Goal: Information Seeking & Learning: Find specific fact

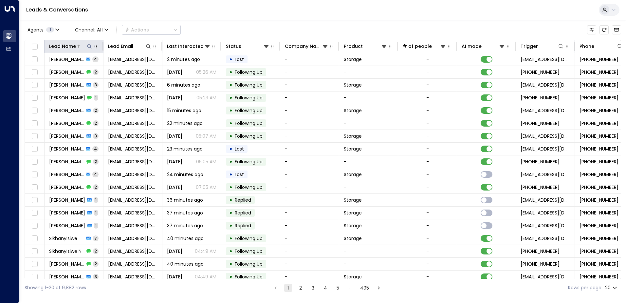
click at [89, 45] on icon at bounding box center [89, 46] width 5 height 5
type input "**********"
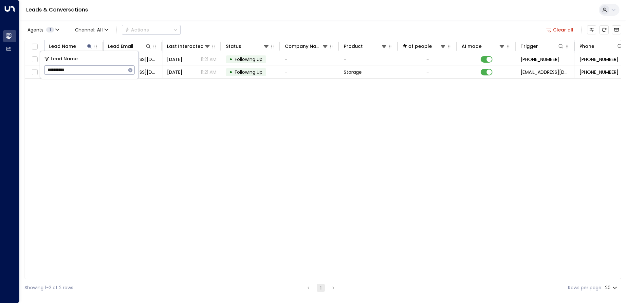
click at [166, 111] on div "Lead Name Lead Email Last Interacted Status Company Name Product # of people AI…" at bounding box center [323, 159] width 597 height 239
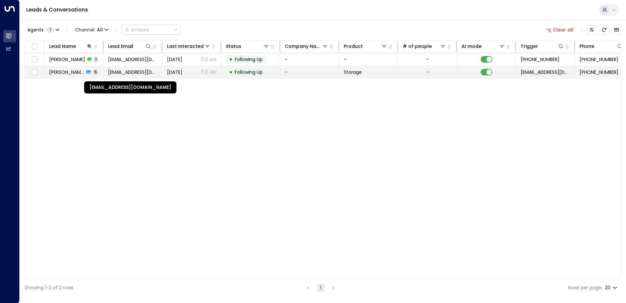
click at [125, 70] on span "matthewhargreaves@btinternet.com" at bounding box center [132, 72] width 49 height 7
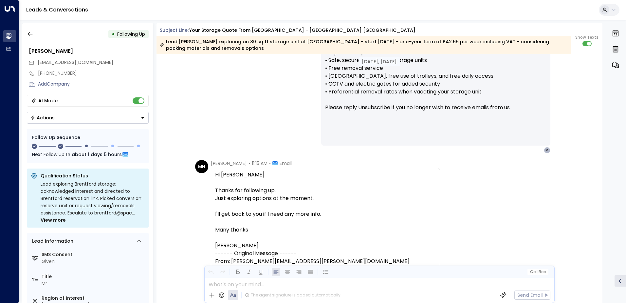
scroll to position [607, 0]
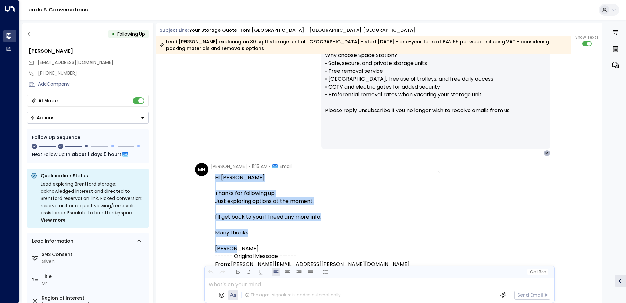
drag, startPoint x: 215, startPoint y: 176, endPoint x: 242, endPoint y: 247, distance: 75.9
drag, startPoint x: 242, startPoint y: 247, endPoint x: 231, endPoint y: 197, distance: 50.7
copy div "Hi Olivia Thanks for following up. Just exploring options at the moment. I'll g…"
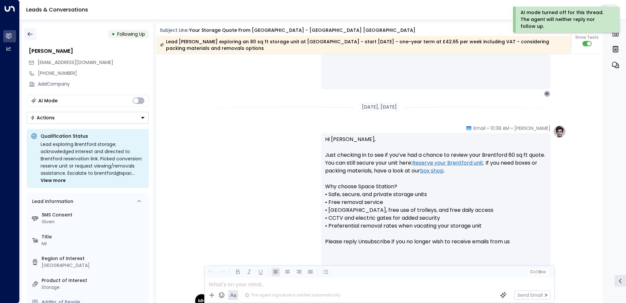
click at [29, 34] on icon "button" at bounding box center [30, 34] width 7 height 7
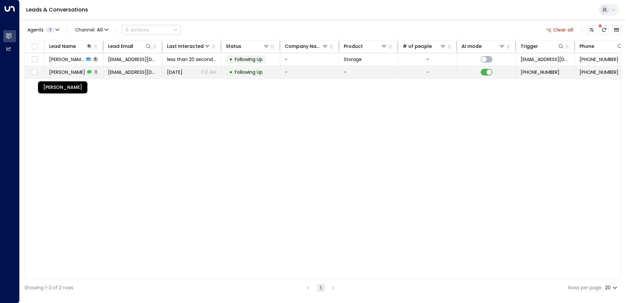
click at [79, 73] on span "Matthew Hargreaves" at bounding box center [67, 72] width 36 height 7
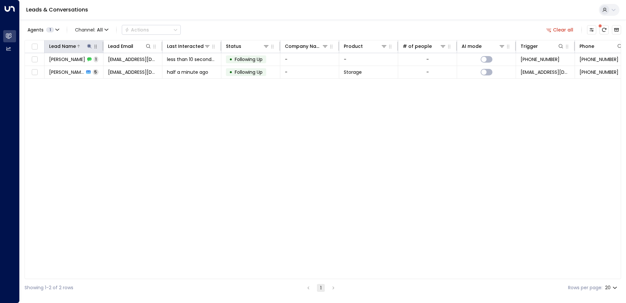
click at [87, 44] on icon at bounding box center [89, 46] width 5 height 5
drag, startPoint x: 79, startPoint y: 68, endPoint x: 42, endPoint y: 68, distance: 37.0
click at [42, 68] on div "**********" at bounding box center [89, 65] width 98 height 28
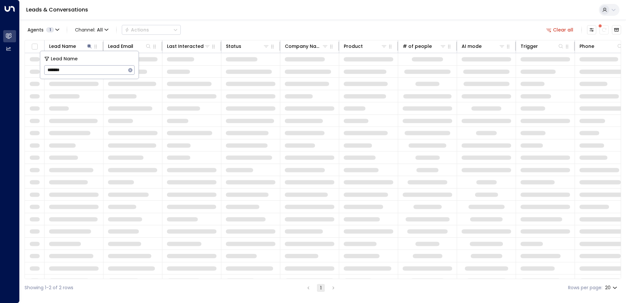
type input "********"
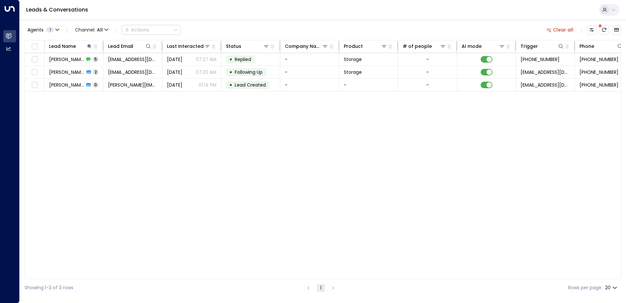
click at [112, 105] on div "Lead Name Lead Email Last Interacted Status Company Name Product # of people AI…" at bounding box center [323, 159] width 597 height 239
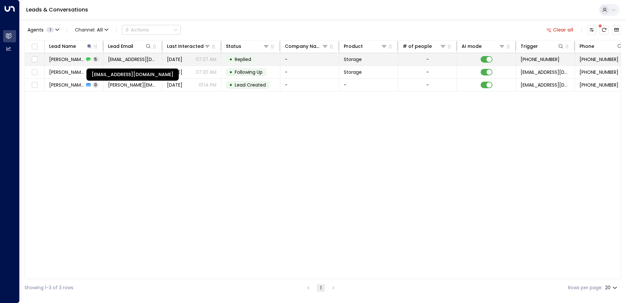
click at [146, 58] on span "Davidmatthews2012@hotmail.co.uk" at bounding box center [132, 59] width 49 height 7
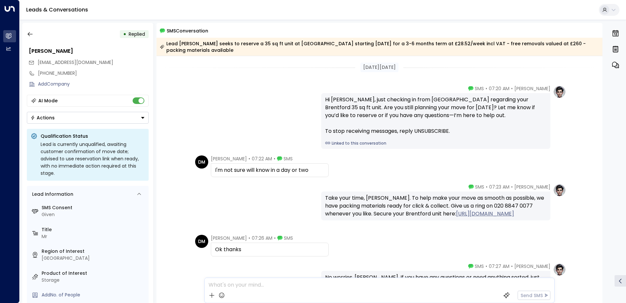
scroll to position [54, 0]
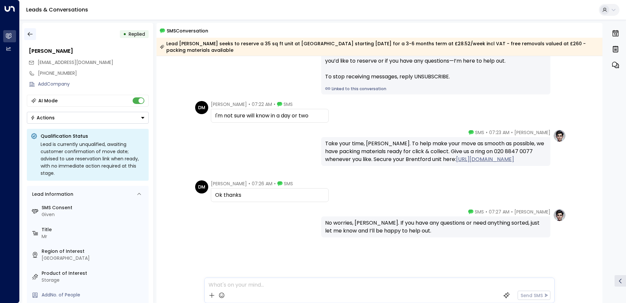
click at [30, 34] on icon "button" at bounding box center [30, 34] width 7 height 7
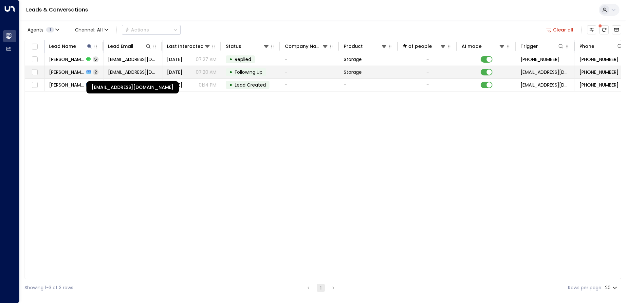
click at [128, 71] on span "Davidmatthews2012@hotmail.co.uk" at bounding box center [132, 72] width 49 height 7
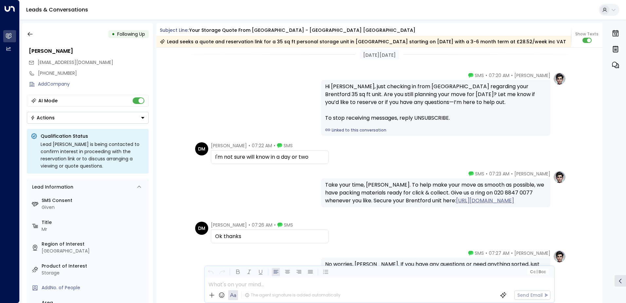
scroll to position [801, 0]
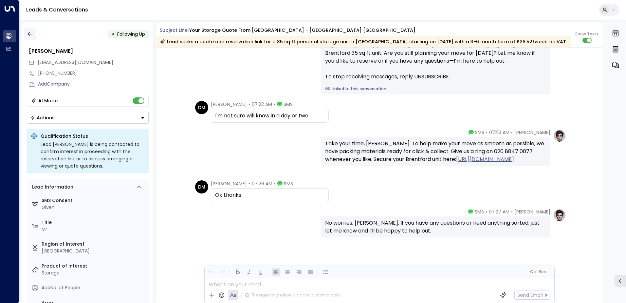
click at [27, 34] on icon "button" at bounding box center [30, 34] width 7 height 7
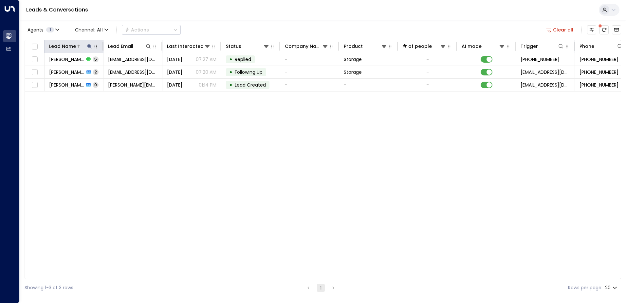
click at [89, 47] on icon at bounding box center [89, 46] width 4 height 4
drag, startPoint x: 62, startPoint y: 70, endPoint x: 47, endPoint y: 70, distance: 14.7
click at [47, 70] on input "********" at bounding box center [85, 70] width 82 height 12
type input "*****"
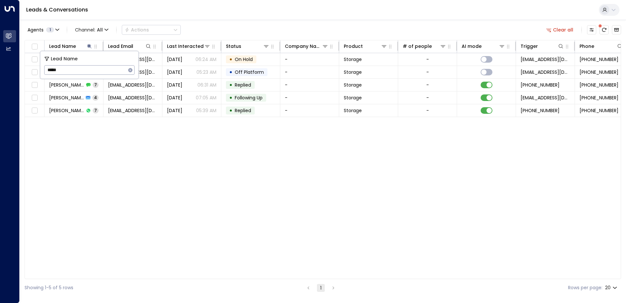
click at [78, 170] on div "Lead Name Lead Email Last Interacted Status Company Name Product # of people AI…" at bounding box center [323, 159] width 597 height 239
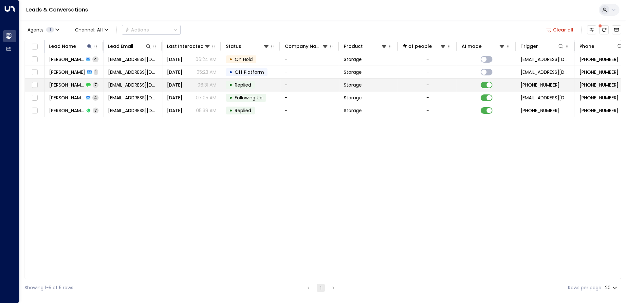
click at [129, 84] on span "simon153@mail.com" at bounding box center [132, 85] width 49 height 7
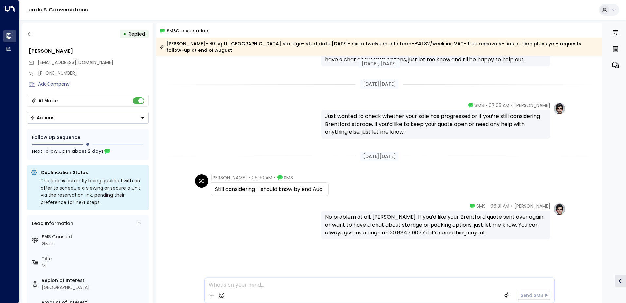
scroll to position [246, 0]
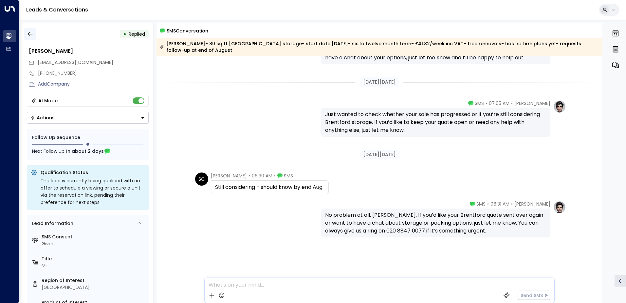
click at [33, 32] on button "button" at bounding box center [30, 34] width 12 height 12
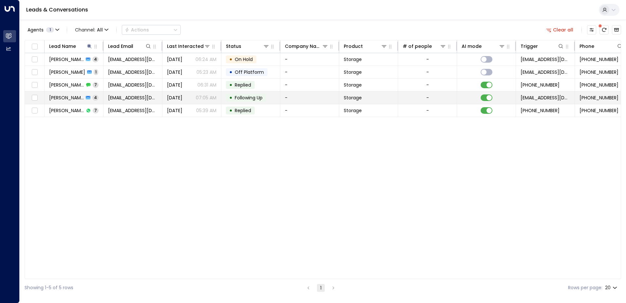
click at [107, 97] on td "simon153@mail.com" at bounding box center [132, 97] width 59 height 12
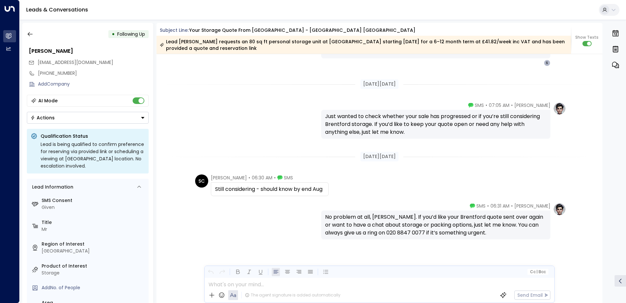
scroll to position [3799, 0]
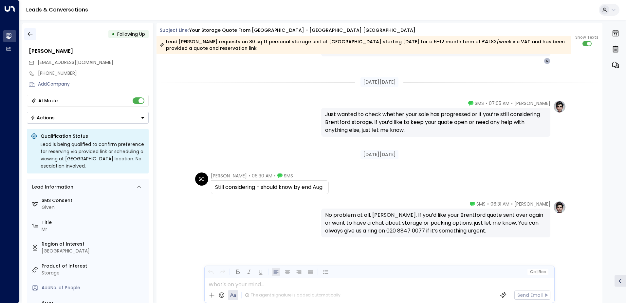
click at [33, 34] on icon "button" at bounding box center [30, 34] width 7 height 7
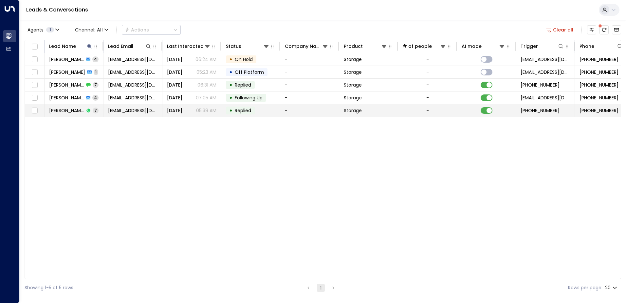
click at [112, 107] on span "simon153@mail.com" at bounding box center [132, 110] width 49 height 7
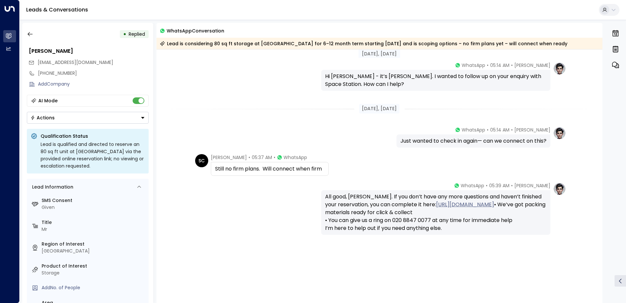
scroll to position [169, 0]
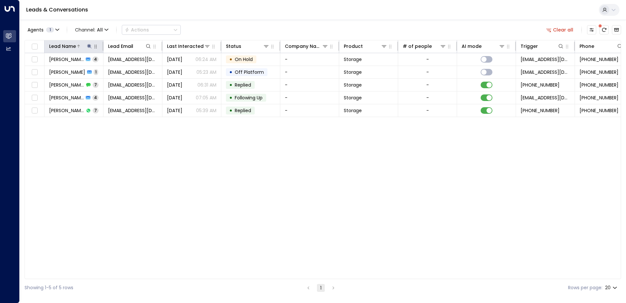
click at [88, 46] on icon at bounding box center [89, 46] width 4 height 4
drag, startPoint x: 52, startPoint y: 72, endPoint x: 42, endPoint y: 68, distance: 11.5
click at [42, 68] on div "Lead Name ***** ​" at bounding box center [89, 65] width 98 height 28
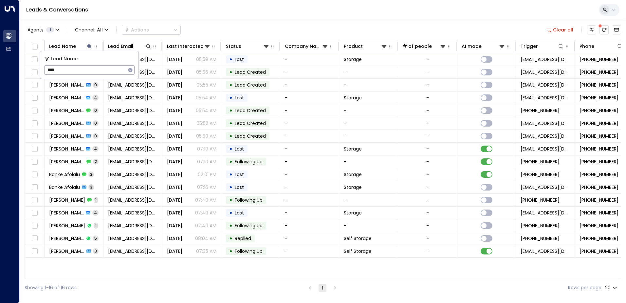
type input "*****"
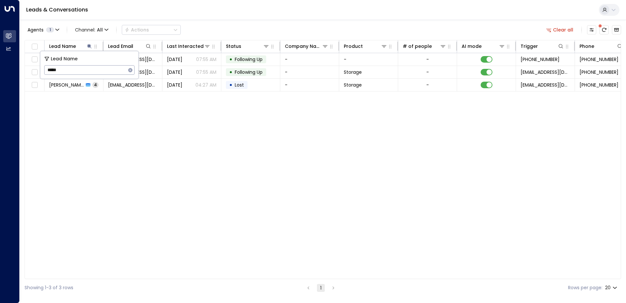
click at [174, 118] on div "Lead Name Lead Email Last Interacted Status Company Name Product # of people AI…" at bounding box center [323, 159] width 597 height 239
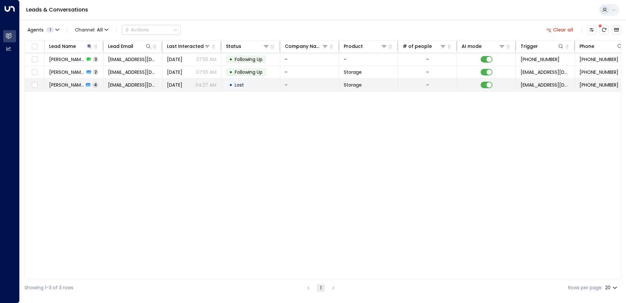
click at [131, 90] on td "[EMAIL_ADDRESS][DOMAIN_NAME]" at bounding box center [132, 85] width 59 height 12
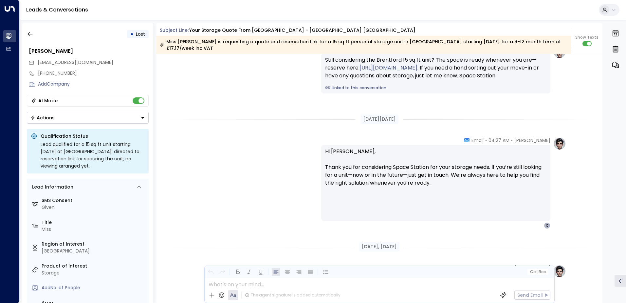
scroll to position [993, 0]
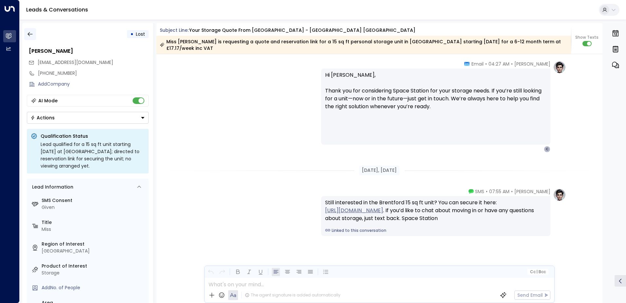
click at [29, 33] on icon "button" at bounding box center [30, 34] width 5 height 4
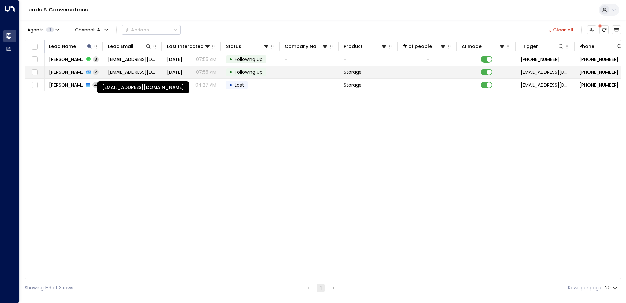
click at [120, 70] on span "[EMAIL_ADDRESS][DOMAIN_NAME]" at bounding box center [132, 72] width 49 height 7
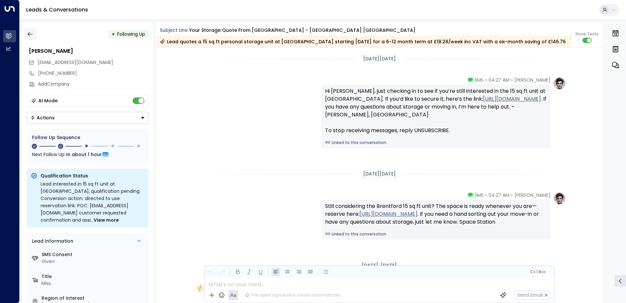
click at [29, 35] on icon "button" at bounding box center [30, 34] width 5 height 4
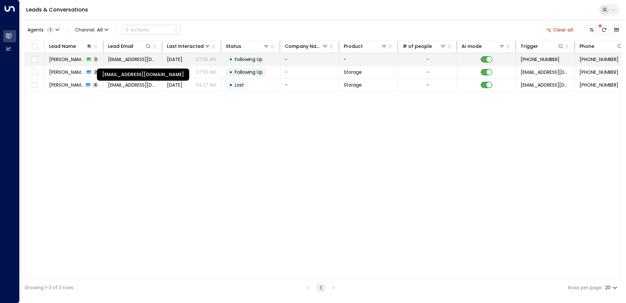
click at [118, 58] on span "[EMAIL_ADDRESS][DOMAIN_NAME]" at bounding box center [132, 59] width 49 height 7
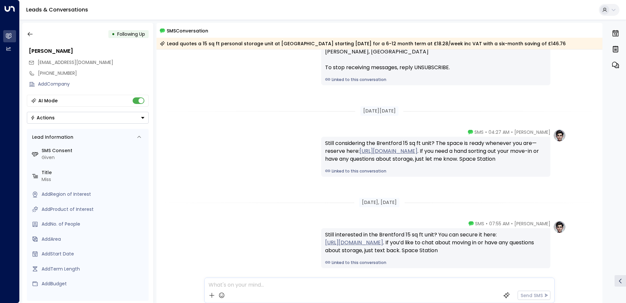
scroll to position [103, 0]
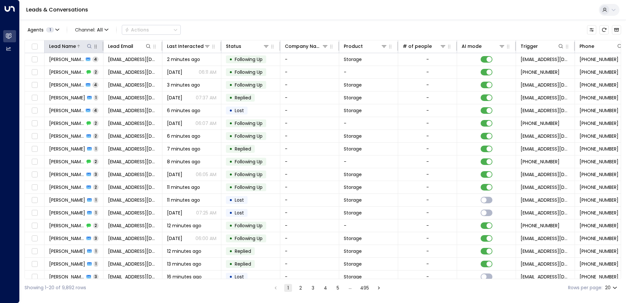
click at [89, 45] on icon at bounding box center [89, 46] width 5 height 5
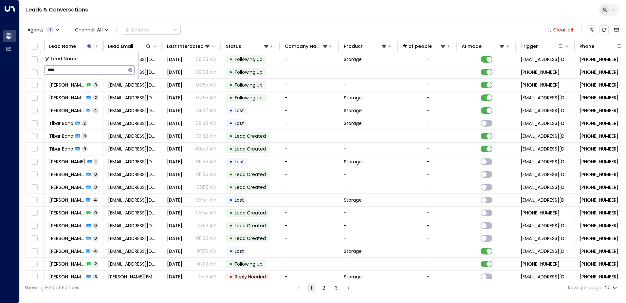
type input "*****"
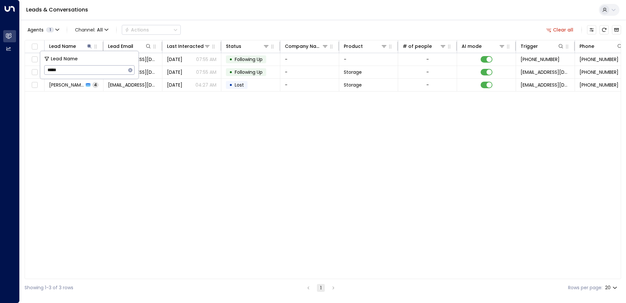
click at [201, 124] on div "Lead Name Lead Email Last Interacted Status Company Name Product # of people AI…" at bounding box center [323, 159] width 597 height 239
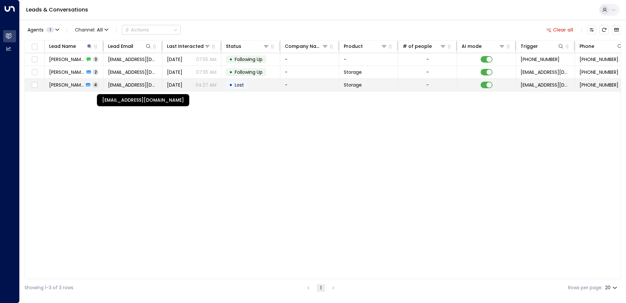
click at [136, 84] on span "[EMAIL_ADDRESS][DOMAIN_NAME]" at bounding box center [132, 85] width 49 height 7
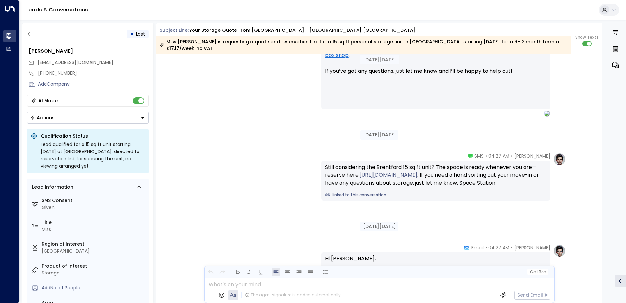
scroll to position [989, 0]
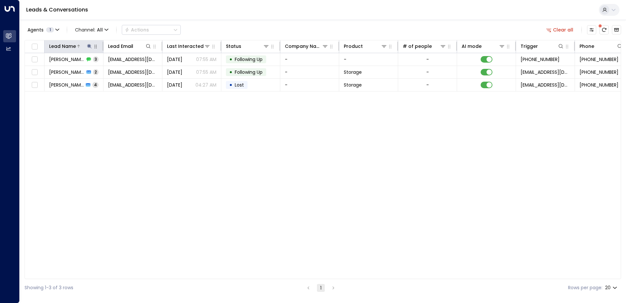
click at [89, 45] on icon at bounding box center [89, 46] width 5 height 5
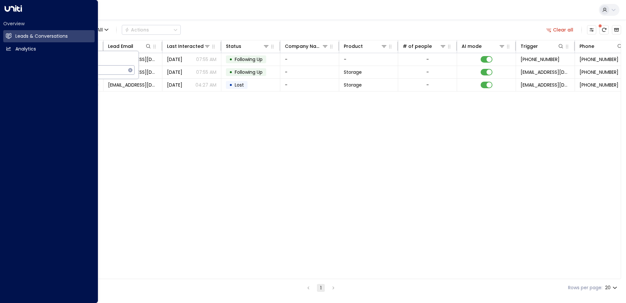
drag, startPoint x: 64, startPoint y: 70, endPoint x: 80, endPoint y: 71, distance: 16.4
click at [73, 72] on body "Overview Leads & Conversations Leads & Conversations Analytics Analytics Leads …" at bounding box center [313, 148] width 626 height 296
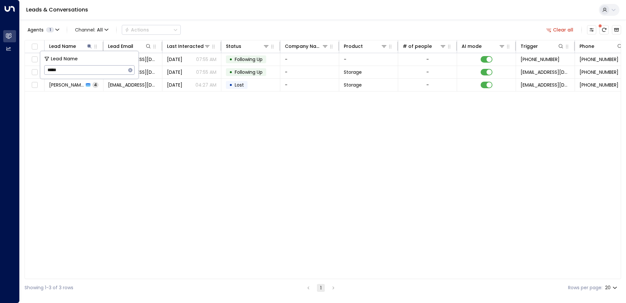
drag, startPoint x: 109, startPoint y: 67, endPoint x: 90, endPoint y: 71, distance: 19.1
click at [107, 67] on input "*****" at bounding box center [85, 70] width 82 height 12
drag, startPoint x: 85, startPoint y: 73, endPoint x: 46, endPoint y: 72, distance: 38.7
click at [46, 72] on input "*****" at bounding box center [85, 70] width 82 height 12
type input "****"
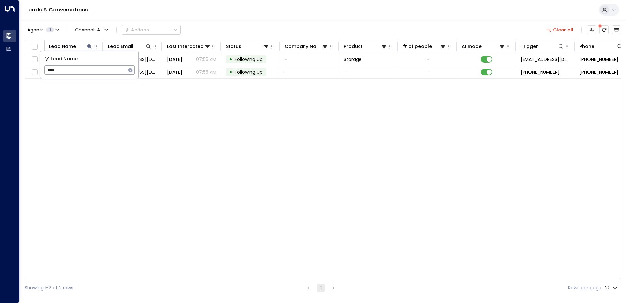
click at [123, 127] on div "Lead Name Lead Email Last Interacted Status Company Name Product # of people AI…" at bounding box center [323, 159] width 597 height 239
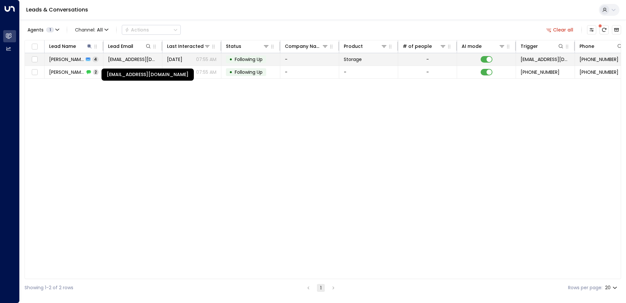
click at [133, 60] on span "[EMAIL_ADDRESS][DOMAIN_NAME]" at bounding box center [132, 59] width 49 height 7
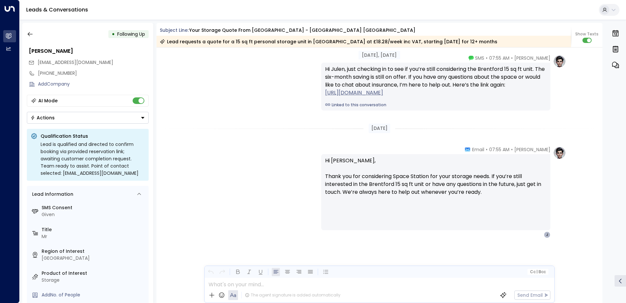
scroll to position [1036, 0]
click at [33, 32] on icon "button" at bounding box center [30, 34] width 7 height 7
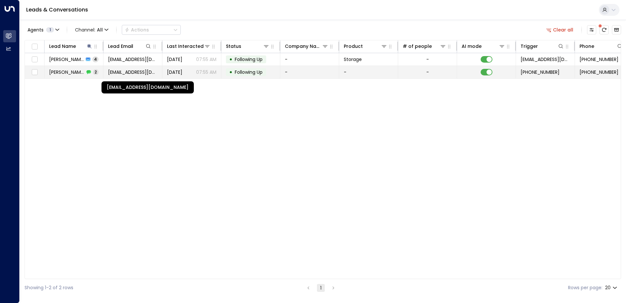
click at [126, 73] on span "[EMAIL_ADDRESS][DOMAIN_NAME]" at bounding box center [132, 72] width 49 height 7
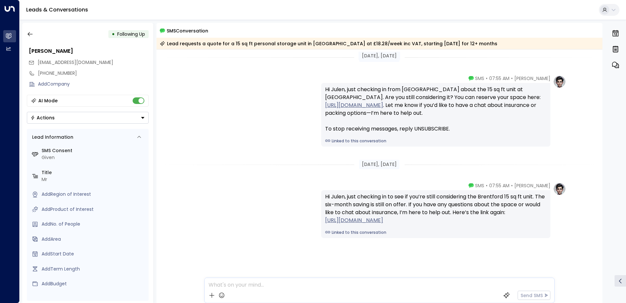
scroll to position [4, 0]
click at [28, 34] on icon "button" at bounding box center [30, 34] width 5 height 4
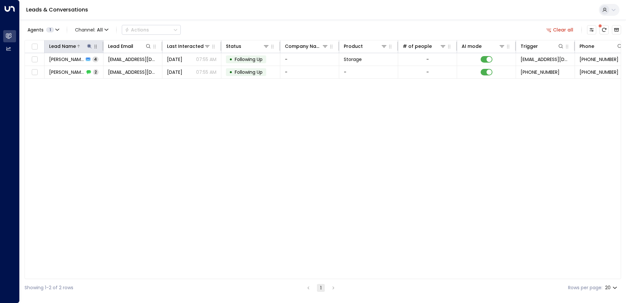
click at [89, 46] on icon at bounding box center [89, 46] width 4 height 4
drag, startPoint x: 64, startPoint y: 71, endPoint x: 43, endPoint y: 71, distance: 21.3
click at [43, 71] on div "Lead Name **** ​" at bounding box center [89, 65] width 98 height 28
type input "********"
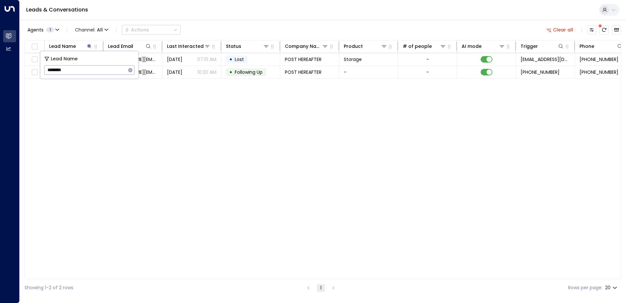
click at [164, 92] on div "Lead Name Lead Email Last Interacted Status Company Name Product # of people AI…" at bounding box center [323, 159] width 597 height 239
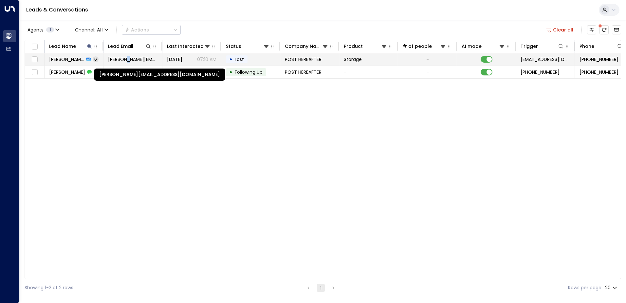
click at [131, 59] on span "[PERSON_NAME][EMAIL_ADDRESS][DOMAIN_NAME]" at bounding box center [132, 59] width 49 height 7
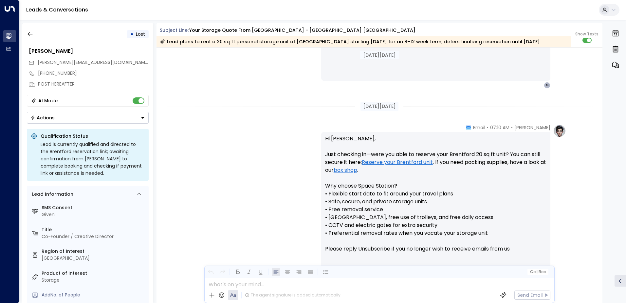
scroll to position [1306, 0]
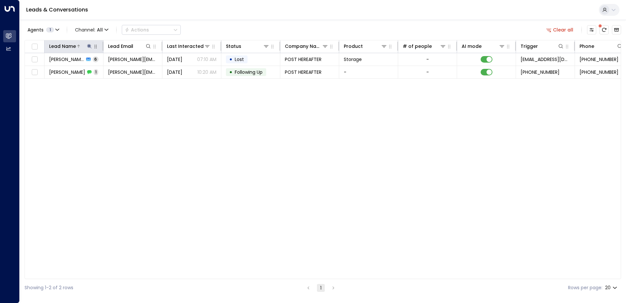
click at [90, 46] on icon at bounding box center [89, 46] width 4 height 4
drag, startPoint x: 81, startPoint y: 70, endPoint x: 46, endPoint y: 64, distance: 35.9
click at [46, 64] on input "********" at bounding box center [85, 70] width 82 height 12
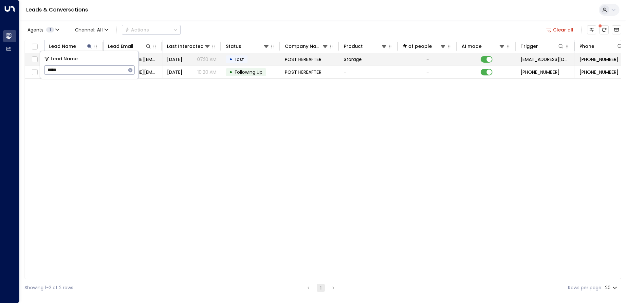
type input "******"
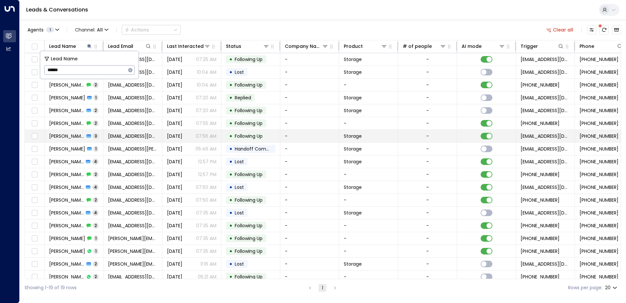
click at [182, 137] on span "[DATE]" at bounding box center [174, 136] width 15 height 7
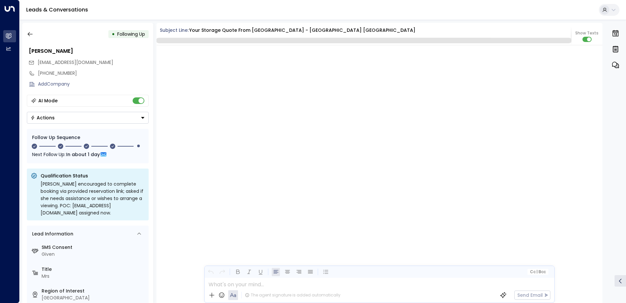
scroll to position [580, 0]
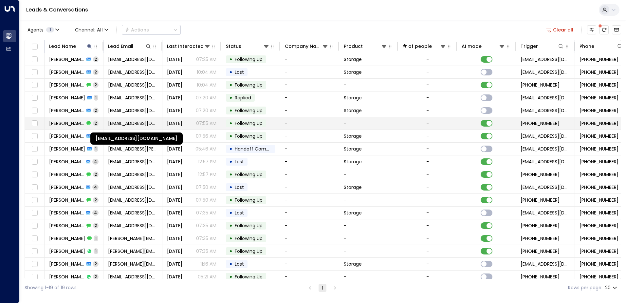
click at [127, 122] on span "[EMAIL_ADDRESS][DOMAIN_NAME]" at bounding box center [132, 123] width 49 height 7
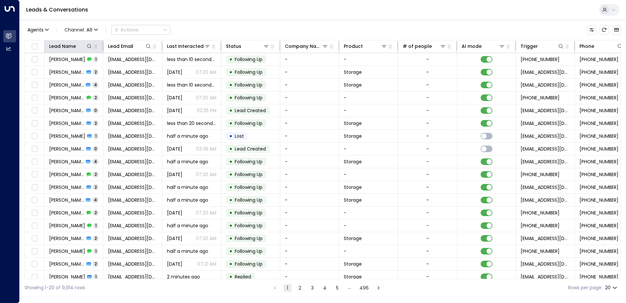
drag, startPoint x: 88, startPoint y: 45, endPoint x: 85, endPoint y: 50, distance: 6.0
click at [88, 45] on icon at bounding box center [89, 46] width 5 height 5
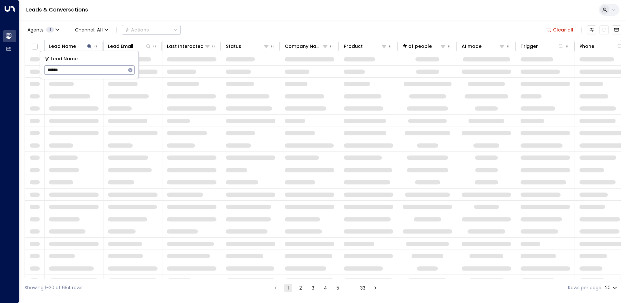
type input "*******"
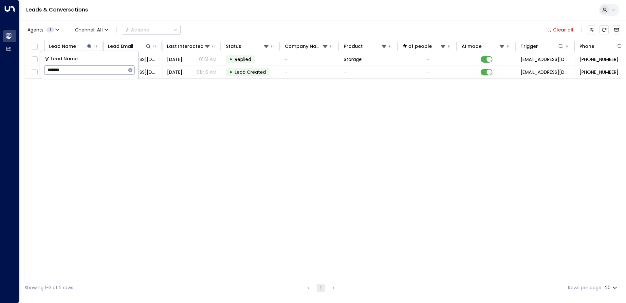
click at [193, 123] on div "Lead Name Lead Email Last Interacted Status Company Name Product # of people AI…" at bounding box center [323, 159] width 597 height 239
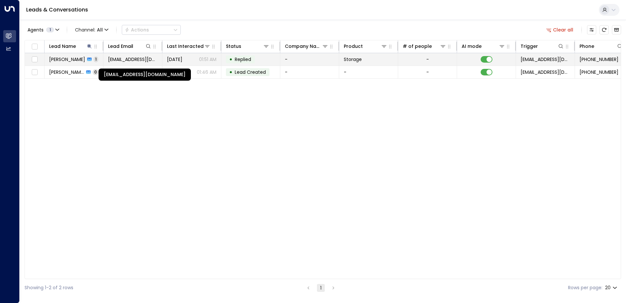
click at [141, 60] on span "johnzanjani@yahoo.com" at bounding box center [132, 59] width 49 height 7
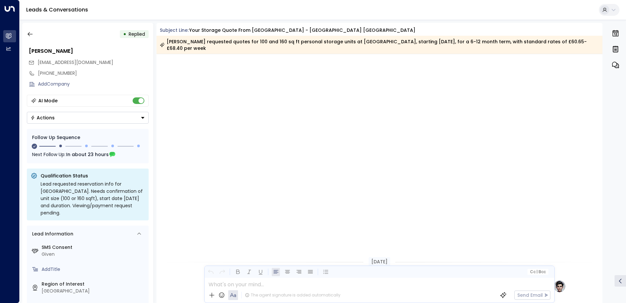
scroll to position [480, 0]
